Goal: Information Seeking & Learning: Learn about a topic

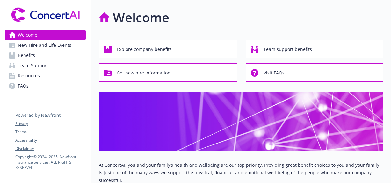
click at [23, 55] on span "Benefits" at bounding box center [26, 55] width 17 height 10
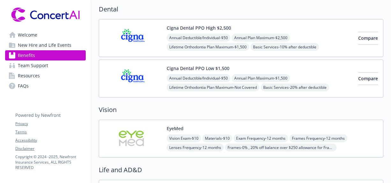
scroll to position [237, 0]
